Goal: Task Accomplishment & Management: Use online tool/utility

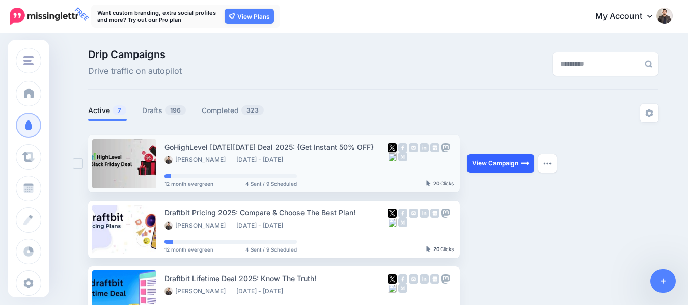
click at [503, 162] on link "View Campaign" at bounding box center [500, 163] width 67 height 18
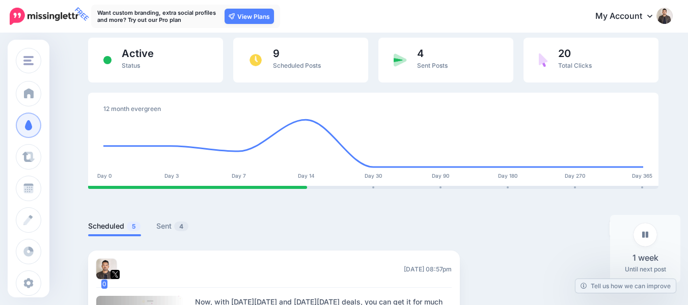
scroll to position [51, 0]
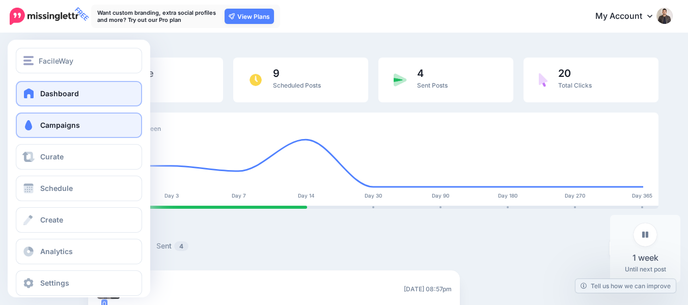
click at [36, 99] on link "Dashboard" at bounding box center [79, 93] width 126 height 25
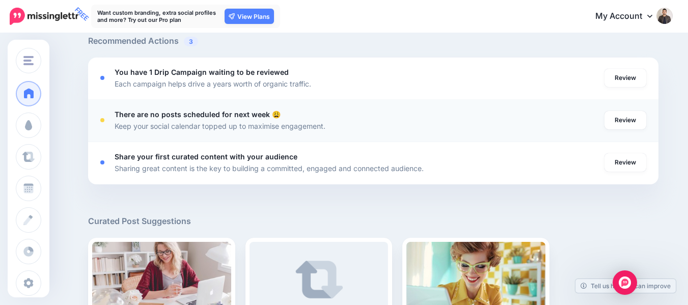
scroll to position [408, 0]
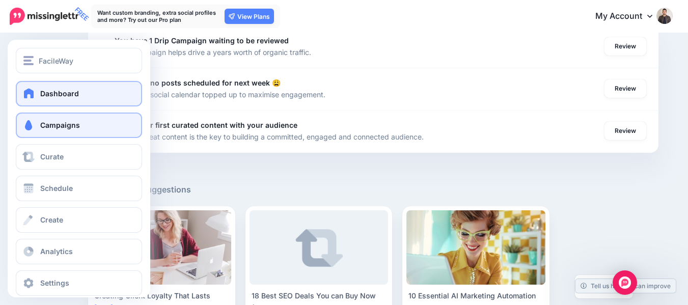
click at [22, 119] on link "Campaigns" at bounding box center [79, 125] width 126 height 25
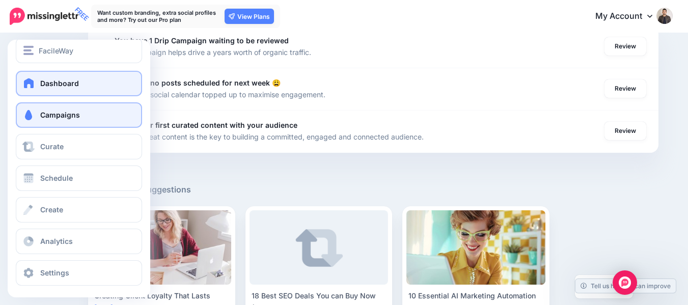
scroll to position [13, 0]
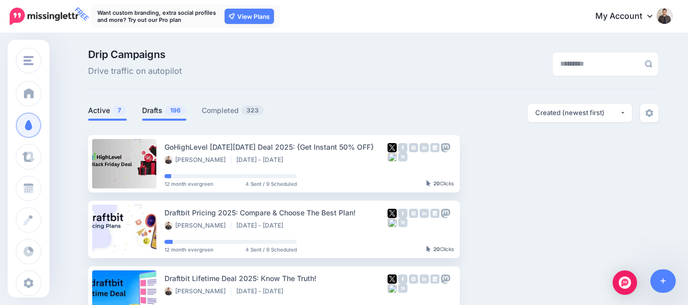
click at [159, 110] on link "Drafts 196" at bounding box center [164, 110] width 44 height 12
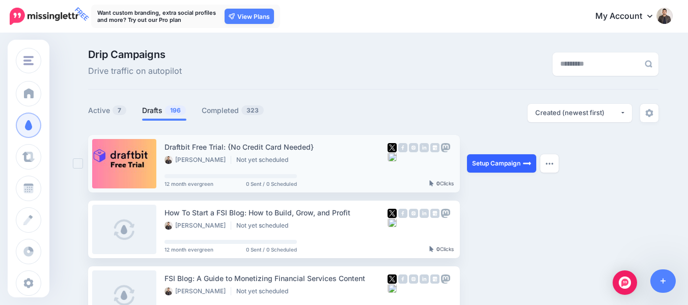
click at [497, 156] on link "Setup Campaign" at bounding box center [501, 163] width 69 height 18
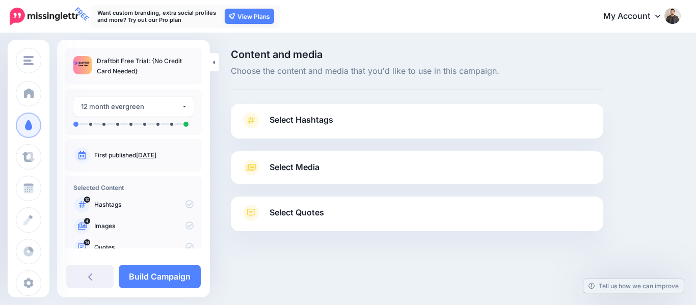
click at [337, 116] on link "Select Hashtags" at bounding box center [417, 125] width 352 height 26
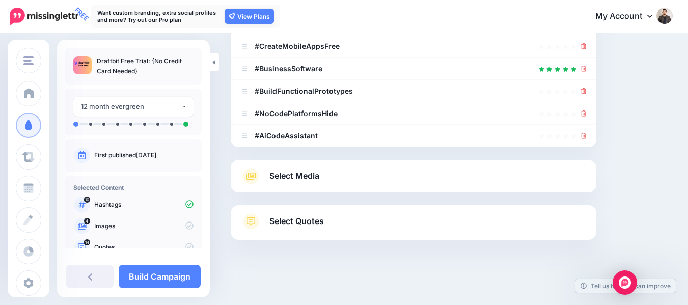
click at [306, 173] on span "Select Media" at bounding box center [295, 176] width 50 height 14
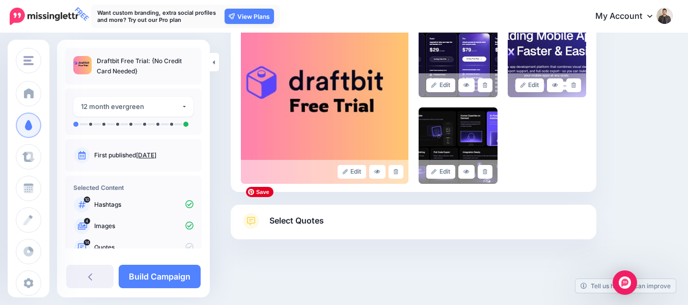
scroll to position [258, 0]
click at [309, 226] on span "Select Quotes" at bounding box center [297, 220] width 55 height 14
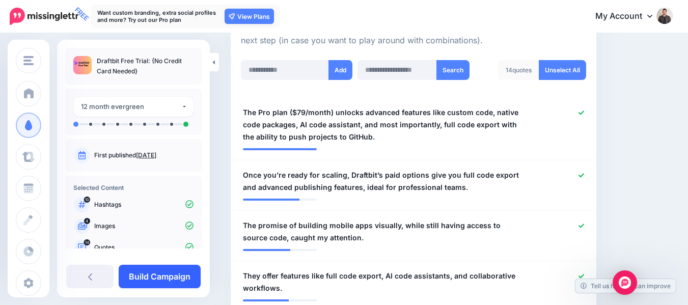
click at [181, 288] on link "Build Campaign" at bounding box center [160, 276] width 82 height 23
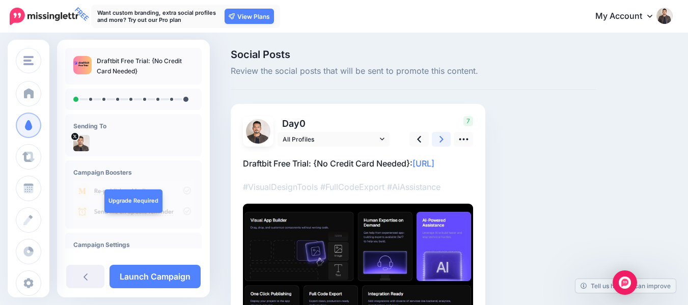
click at [446, 145] on link at bounding box center [441, 139] width 19 height 15
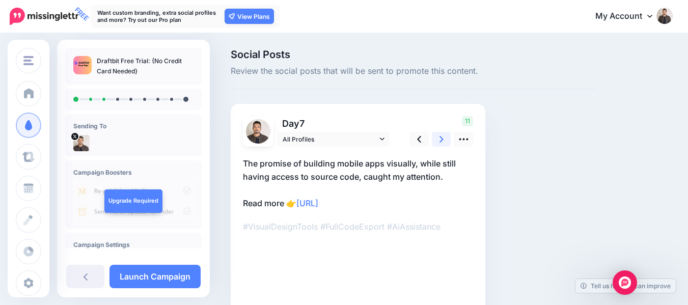
click at [445, 145] on link at bounding box center [441, 139] width 19 height 15
click at [444, 145] on link at bounding box center [441, 139] width 19 height 15
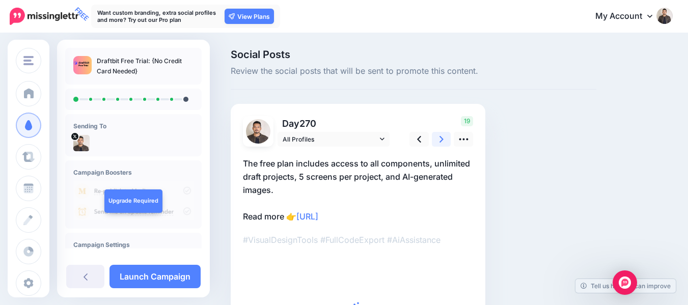
click at [444, 145] on link at bounding box center [441, 139] width 19 height 15
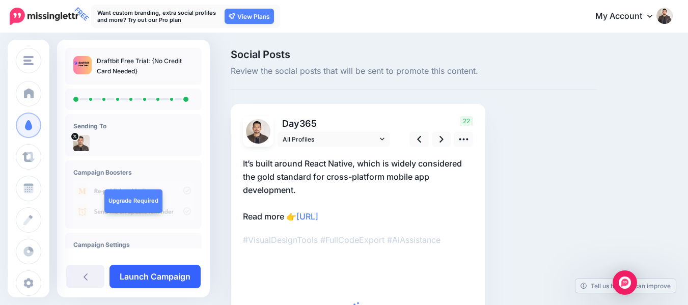
click at [151, 284] on link "Launch Campaign" at bounding box center [155, 276] width 91 height 23
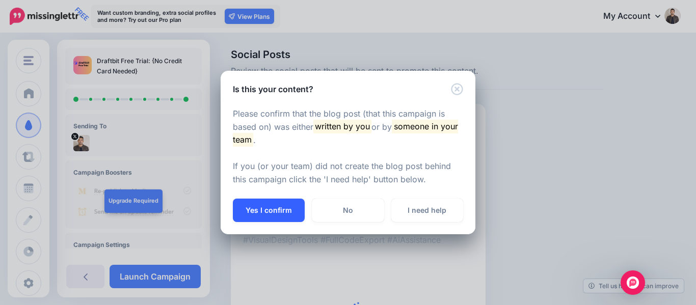
click at [285, 208] on button "Yes I confirm" at bounding box center [269, 210] width 72 height 23
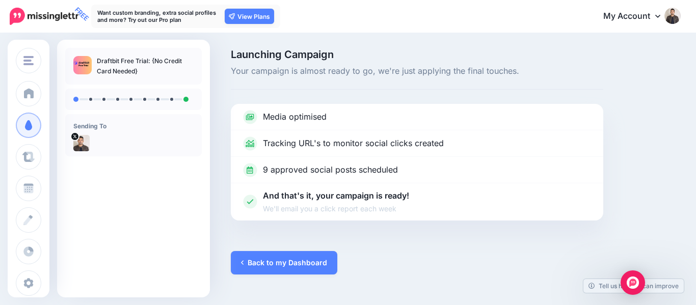
click at [297, 251] on link "Back to my Dashboard" at bounding box center [284, 262] width 106 height 23
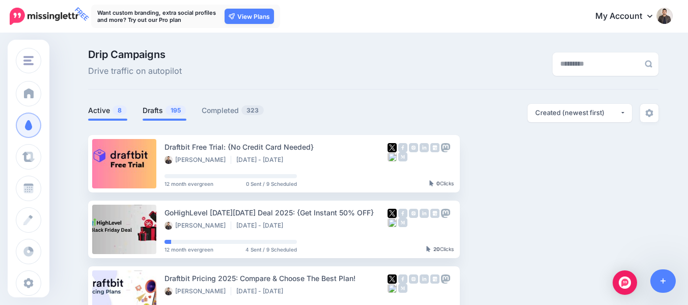
click at [160, 112] on link "Drafts 195" at bounding box center [165, 110] width 44 height 12
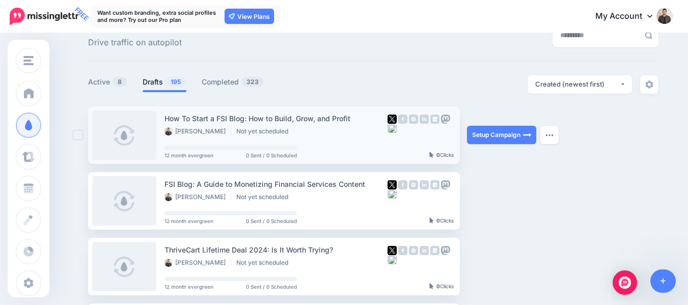
scroll to position [102, 0]
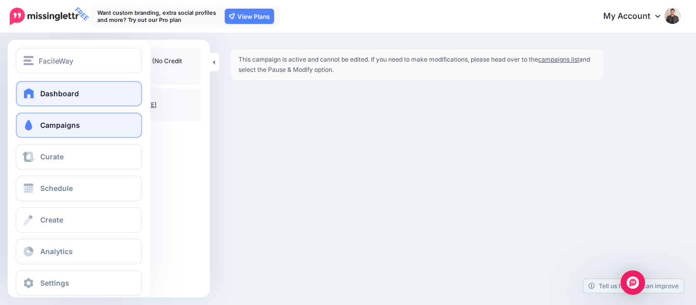
click at [24, 95] on span at bounding box center [28, 93] width 13 height 10
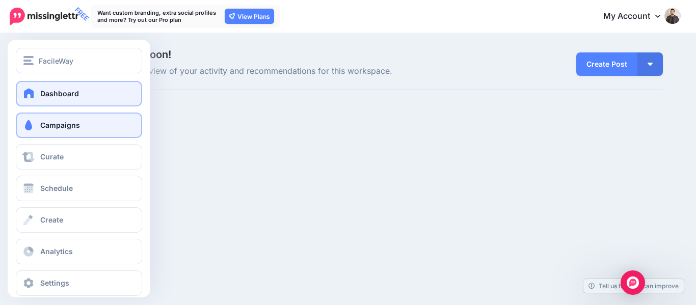
click at [60, 124] on span "Campaigns" at bounding box center [60, 125] width 40 height 9
